Goal: Check status: Check status

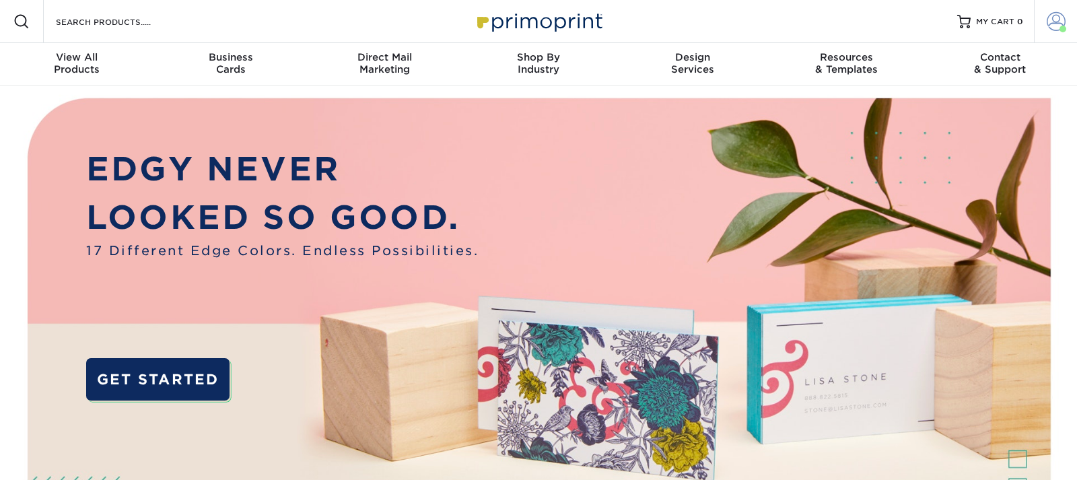
click at [1061, 12] on span at bounding box center [1056, 21] width 19 height 19
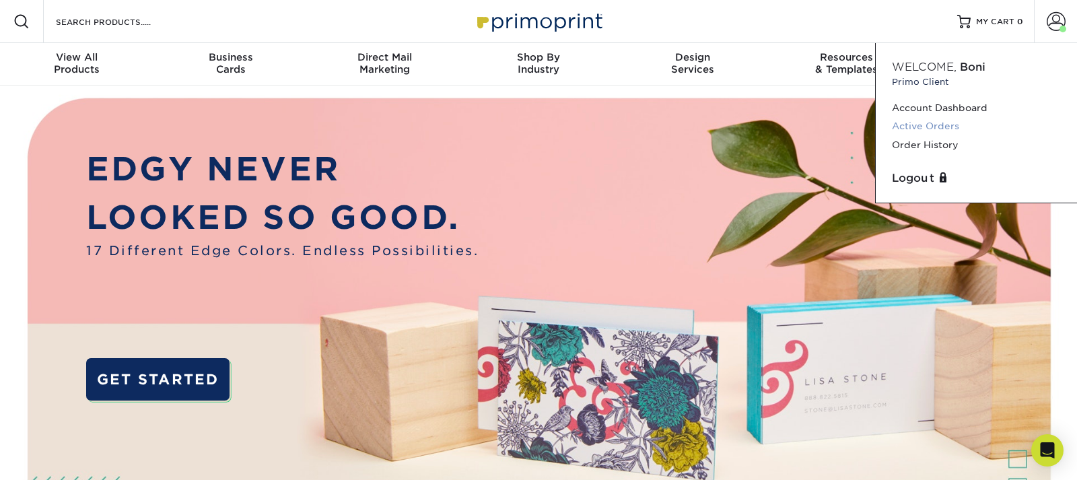
click at [927, 127] on link "Active Orders" at bounding box center [976, 126] width 169 height 18
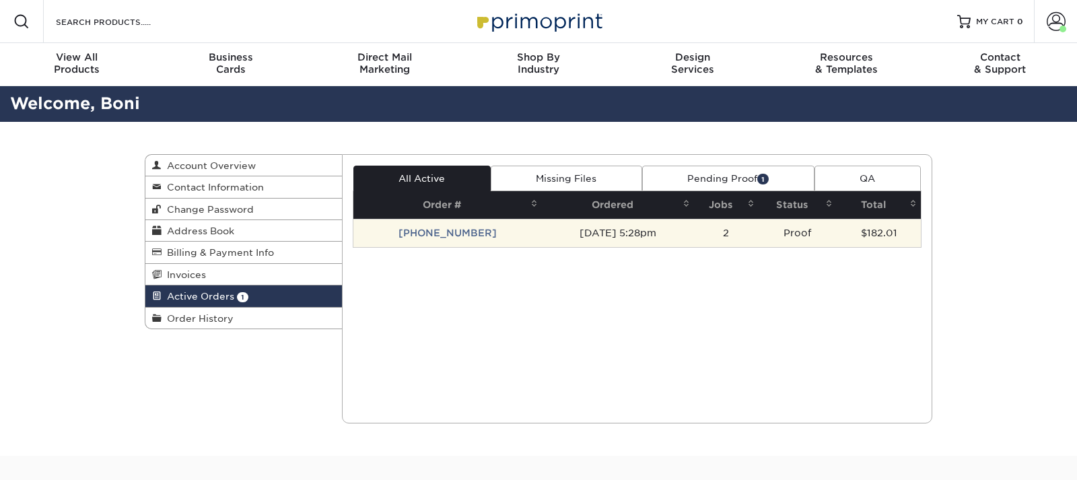
click at [424, 233] on td "25917-52867-914" at bounding box center [447, 233] width 188 height 28
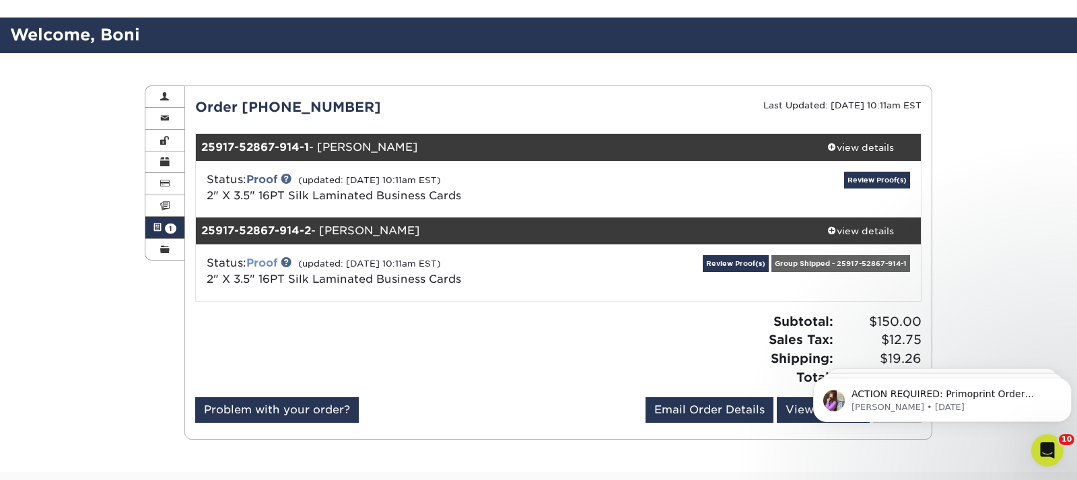
click at [266, 259] on link "Proof" at bounding box center [261, 262] width 31 height 13
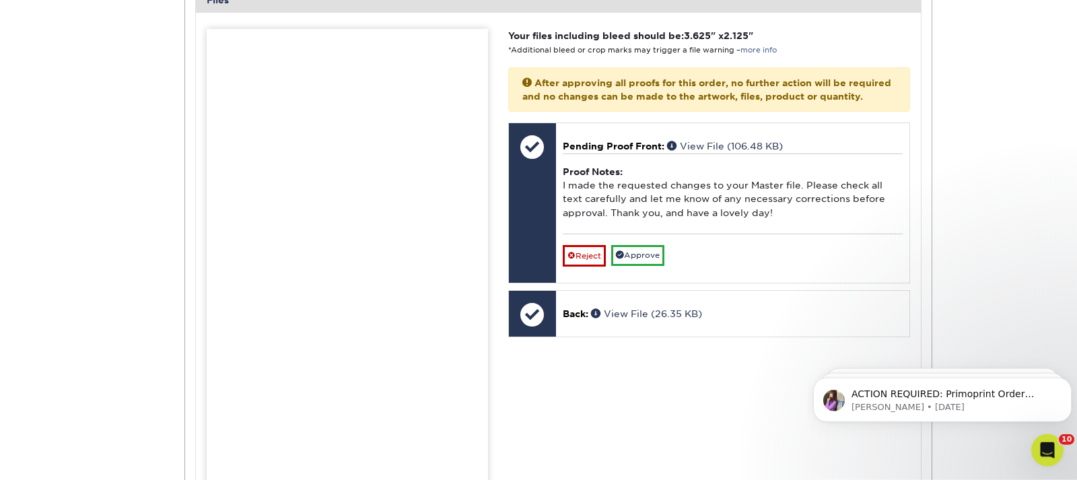
scroll to position [687, 0]
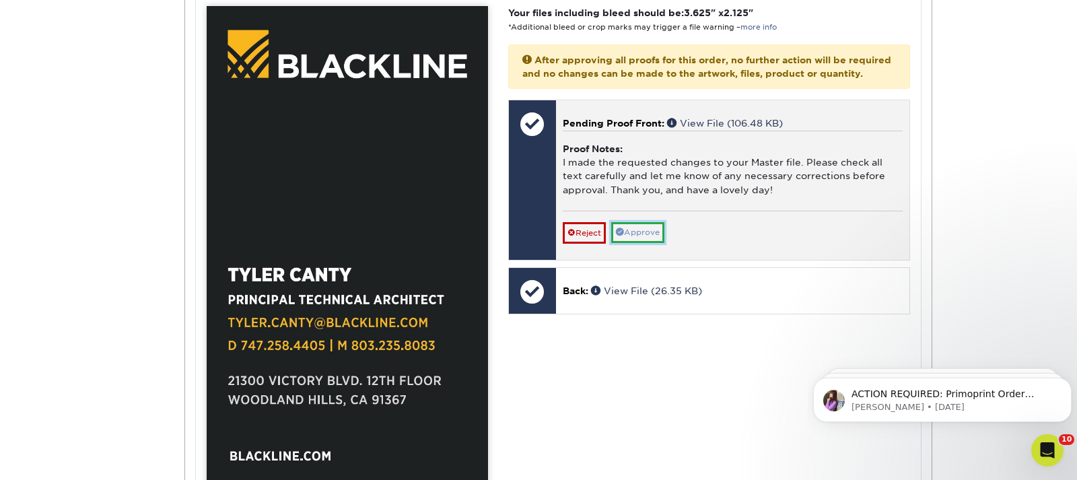
click at [642, 241] on link "Approve" at bounding box center [637, 232] width 53 height 21
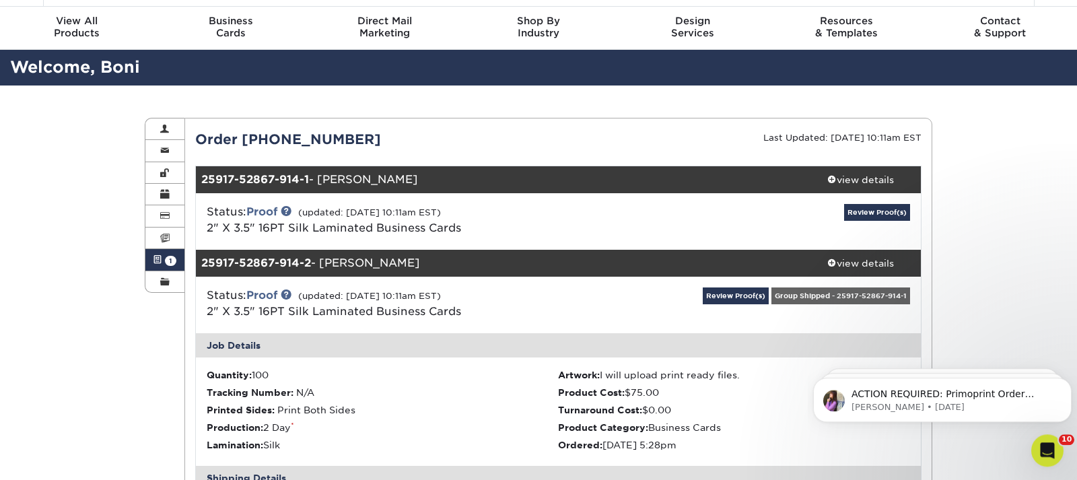
scroll to position [0, 0]
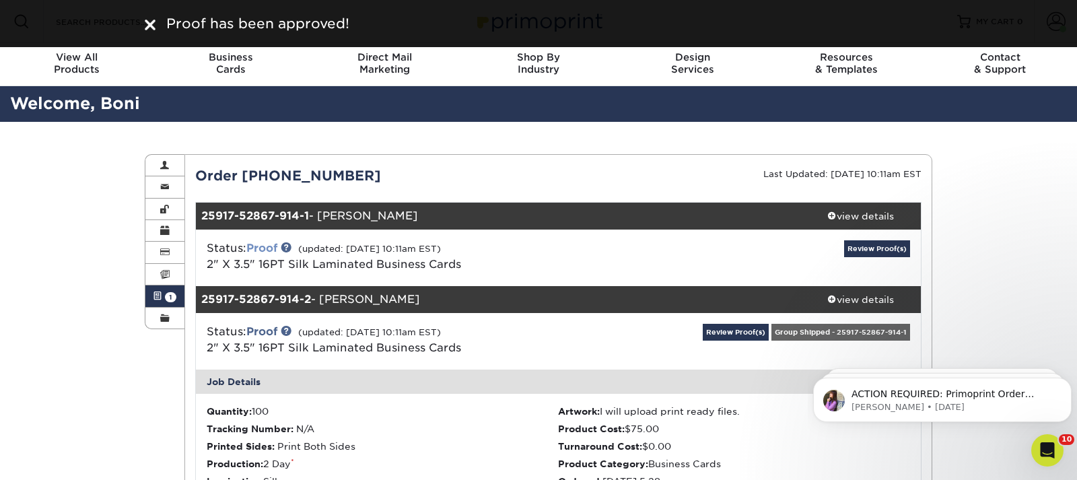
click at [263, 248] on link "Proof" at bounding box center [261, 248] width 31 height 13
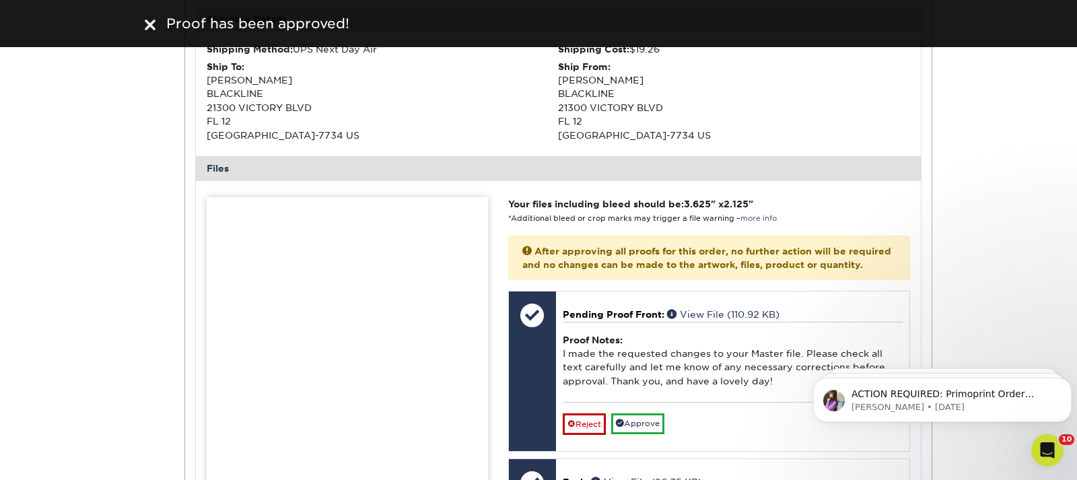
scroll to position [618, 0]
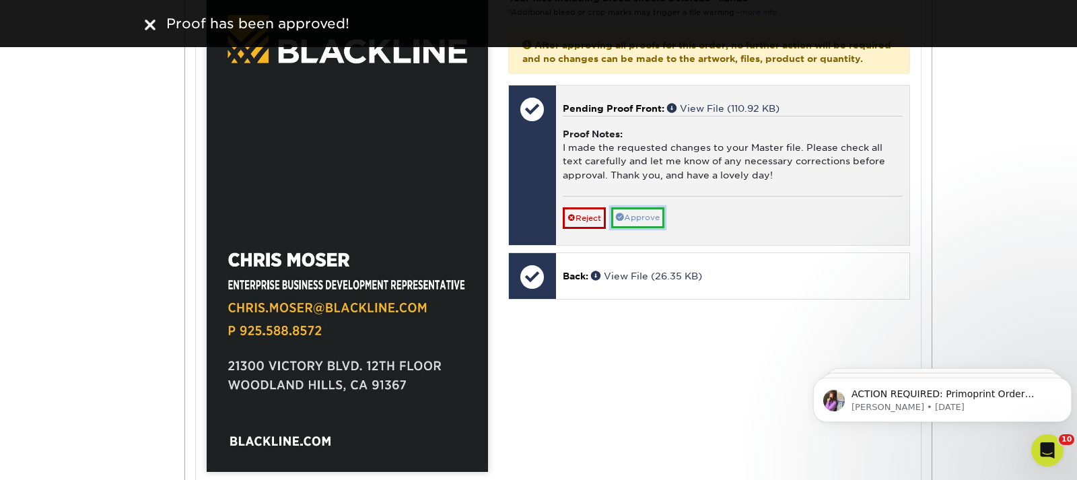
click at [648, 228] on link "Approve" at bounding box center [637, 217] width 53 height 21
